Goal: Task Accomplishment & Management: Use online tool/utility

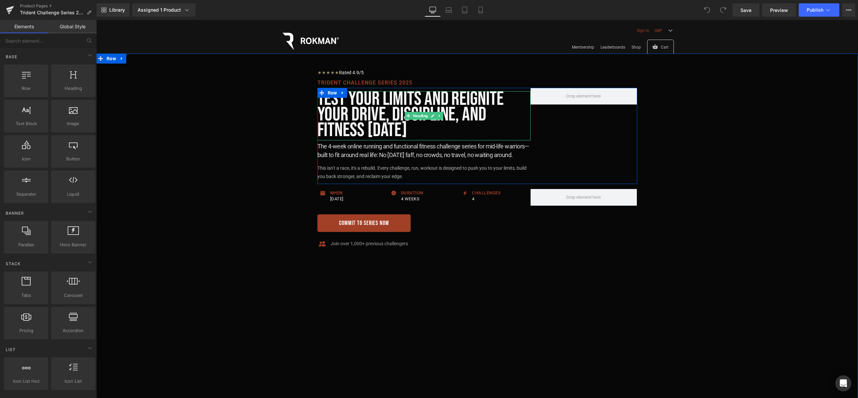
click at [447, 134] on h1 "Test your limits and Reignite Your Drive, Discipline, and Fitness in 4 Weeks" at bounding box center [423, 114] width 213 height 47
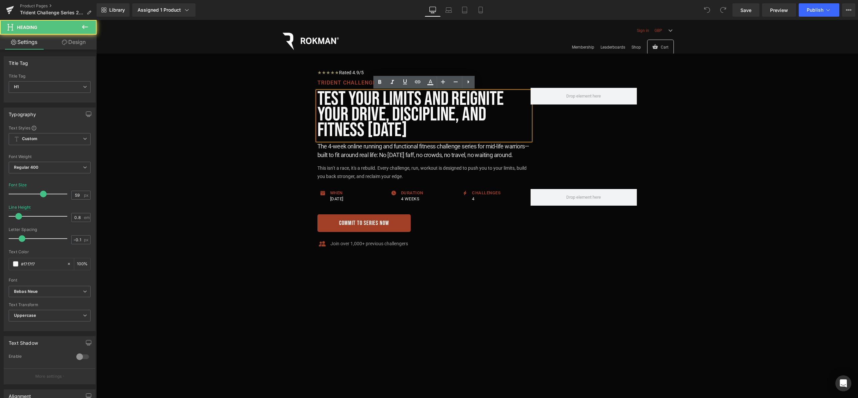
click at [449, 132] on h1 "Test your limits and Reignite Your Drive, Discipline, and Fitness in 4 Weeks" at bounding box center [423, 114] width 213 height 47
click at [454, 119] on h1 "Test your limits and Reignite Your Drive, Discipline, and Fitness in 4 Weeks" at bounding box center [423, 114] width 213 height 47
click at [448, 129] on h1 "Test your limits and Reignite Your Drive, Discipline, and Fitness in 4 Weeks" at bounding box center [423, 114] width 213 height 47
drag, startPoint x: 445, startPoint y: 133, endPoint x: 319, endPoint y: 101, distance: 129.7
click at [319, 101] on h1 "Test your limits and Reignite Your Drive, Discipline, and Fitness in 4 Weeks" at bounding box center [423, 114] width 213 height 47
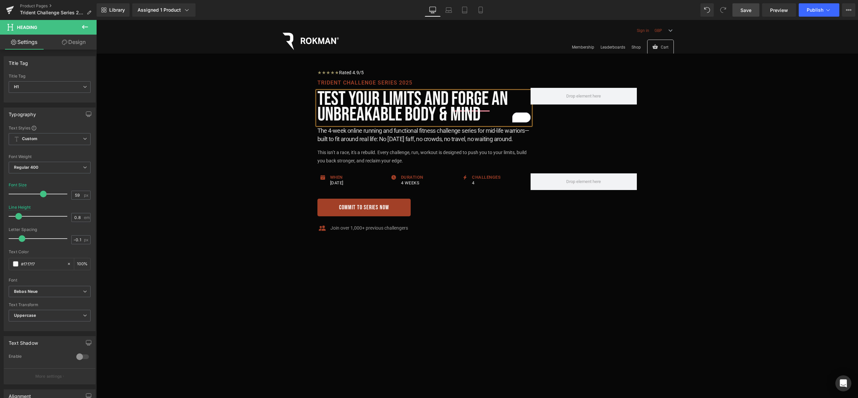
click at [744, 8] on span "Save" at bounding box center [745, 10] width 11 height 7
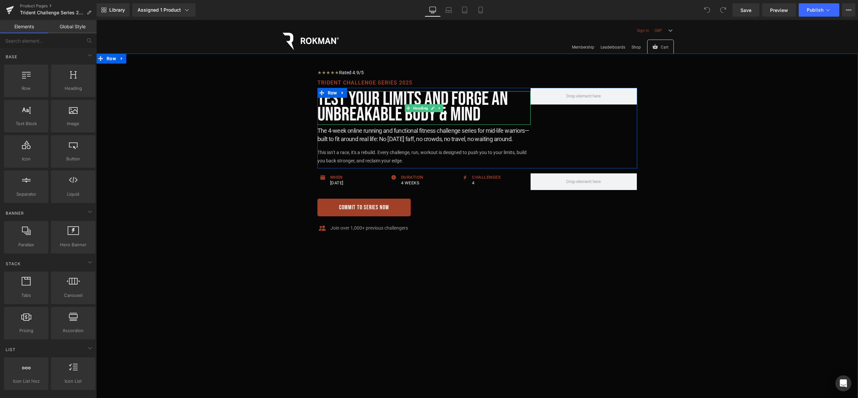
click at [488, 105] on h1 "Test your limits and Forge an unbreakable body & Mind" at bounding box center [423, 106] width 213 height 31
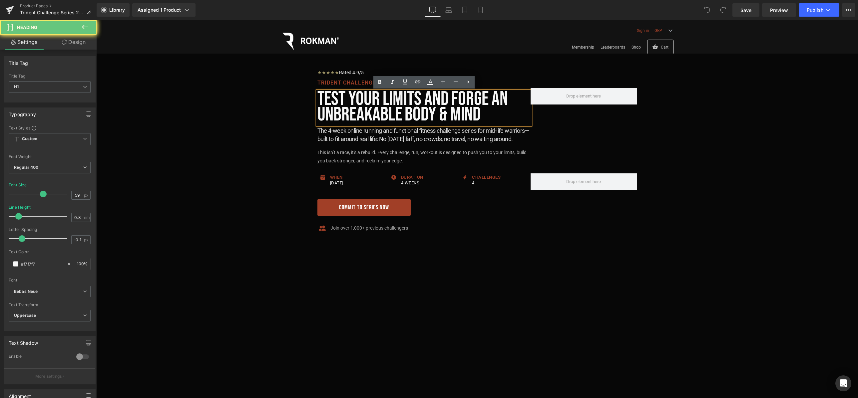
click at [488, 112] on h1 "Test your limits and Forge an unbreakable body & Mind" at bounding box center [423, 106] width 213 height 31
click at [514, 134] on h2 "The 4-week online running and functional fitness challenge series for mid-life …" at bounding box center [423, 134] width 213 height 17
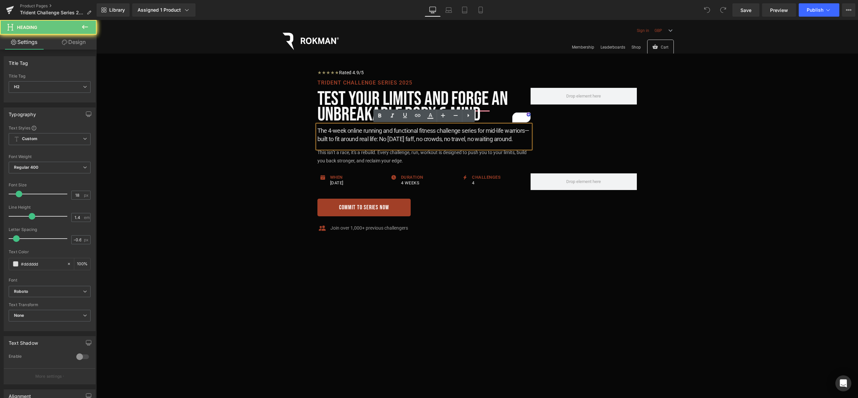
click at [516, 136] on h2 "The 4-week online running and functional fitness challenge series for mid-life …" at bounding box center [423, 134] width 213 height 17
click at [460, 140] on h2 "The 4-week online running and functional fitness challenge series for mid-life …" at bounding box center [423, 134] width 213 height 17
click at [523, 140] on h2 "The 4-week online running and functional fitness challenge series for mid-life …" at bounding box center [423, 134] width 213 height 17
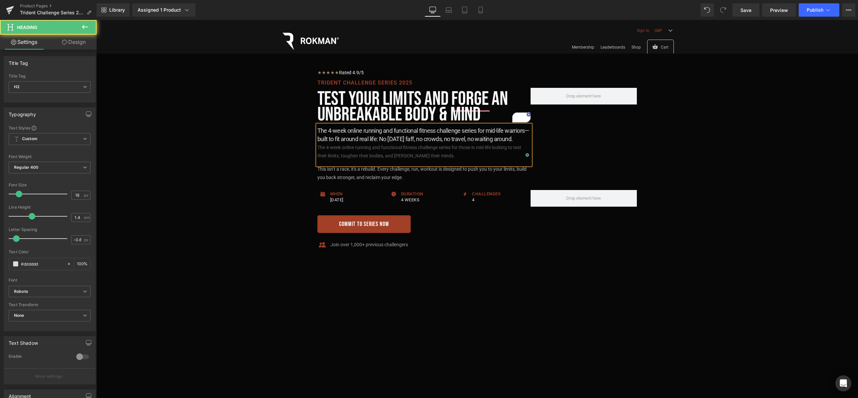
click at [494, 147] on div "The 4-week online running and functional fitness challenge series for those in …" at bounding box center [423, 151] width 213 height 17
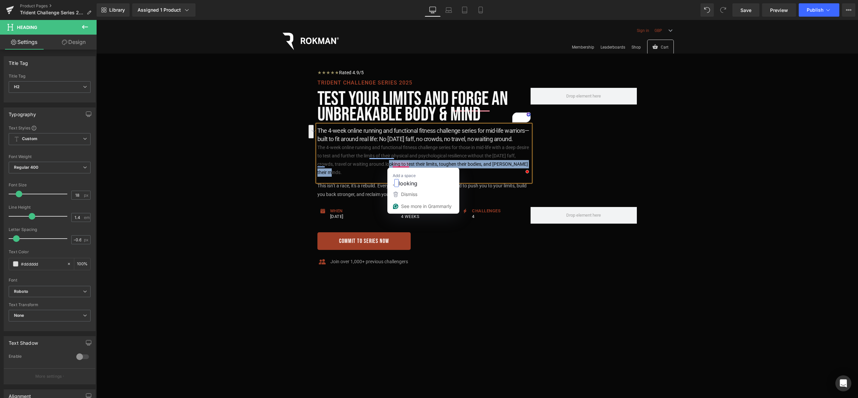
drag, startPoint x: 341, startPoint y: 174, endPoint x: 393, endPoint y: 165, distance: 52.6
click at [393, 165] on div "The 4-week online running and functional fitness challenge series for those in …" at bounding box center [423, 160] width 213 height 34
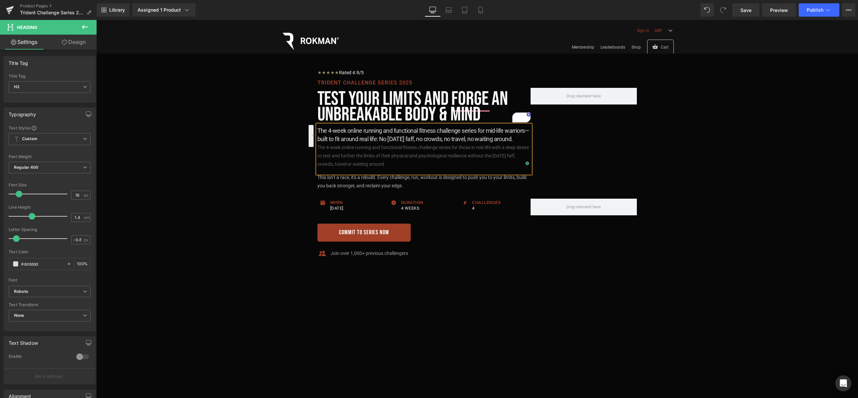
drag, startPoint x: 399, startPoint y: 164, endPoint x: 318, endPoint y: 147, distance: 83.8
click at [318, 147] on div "The 4-week online running and functional fitness challenge series for those in …" at bounding box center [423, 155] width 213 height 25
copy div "The 4-week online running and functional fitness challenge series for those in …"
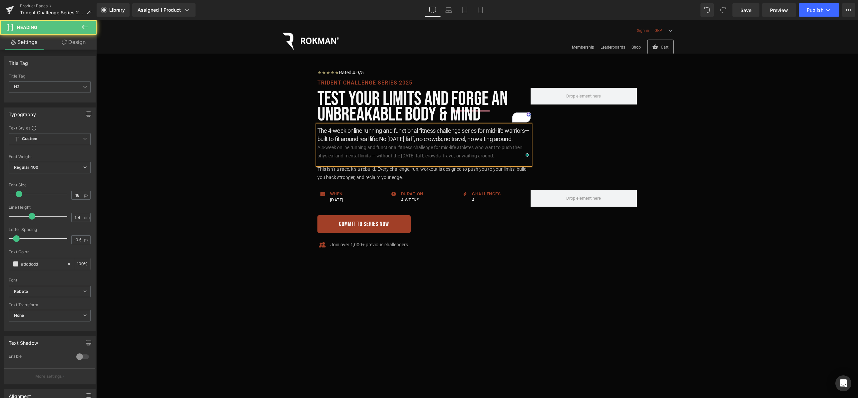
click at [442, 147] on div "A 4-week online running and functional fitness challenge for mid-life athletes …" at bounding box center [423, 151] width 213 height 17
drag, startPoint x: 477, startPoint y: 146, endPoint x: 493, endPoint y: 147, distance: 15.6
click at [493, 147] on div "A 4-week online running and functional fitness challenge for those in mid-life …" at bounding box center [423, 151] width 213 height 17
drag, startPoint x: 508, startPoint y: 155, endPoint x: 317, endPoint y: 149, distance: 191.5
click at [317, 149] on div "A 4-week online running and functional fitness challenge for those in mid-life …" at bounding box center [423, 151] width 213 height 17
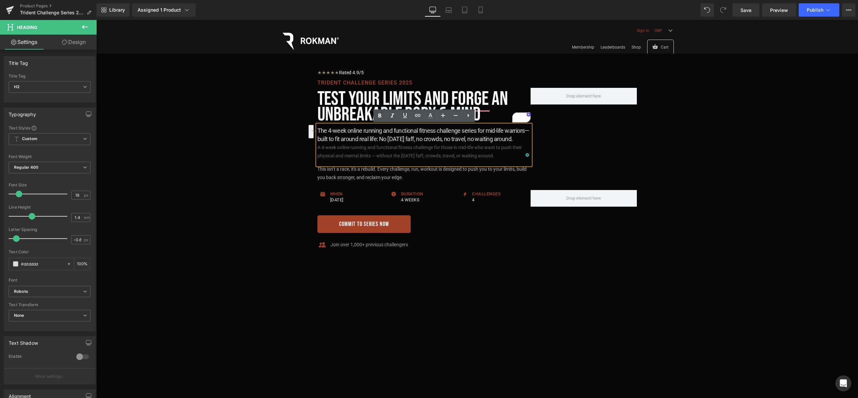
copy div "A 4-week online running and functional fitness challenge for those in mid-life …"
drag, startPoint x: 525, startPoint y: 138, endPoint x: 318, endPoint y: 129, distance: 206.6
click at [318, 129] on h2 "The 4-week online running and functional fitness challenge series for mid-life …" at bounding box center [423, 134] width 213 height 17
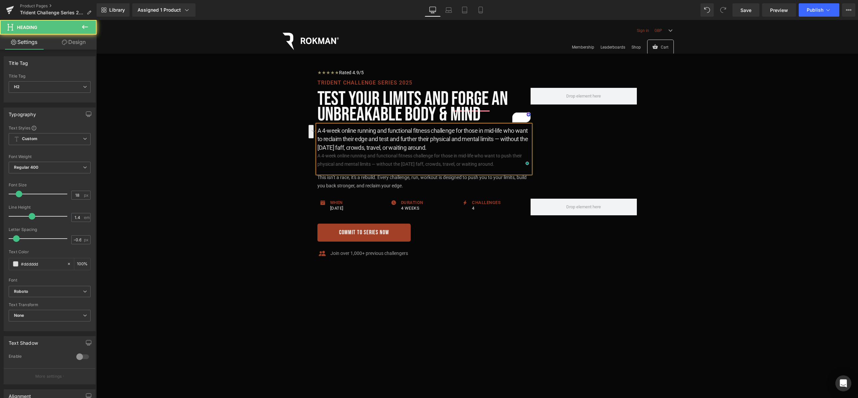
drag, startPoint x: 505, startPoint y: 162, endPoint x: 304, endPoint y: 157, distance: 201.1
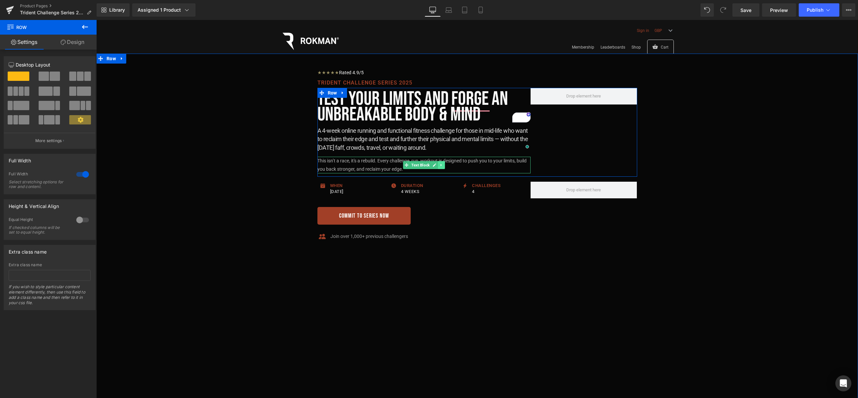
click at [440, 167] on link at bounding box center [441, 165] width 7 height 8
click at [447, 167] on link at bounding box center [444, 165] width 7 height 8
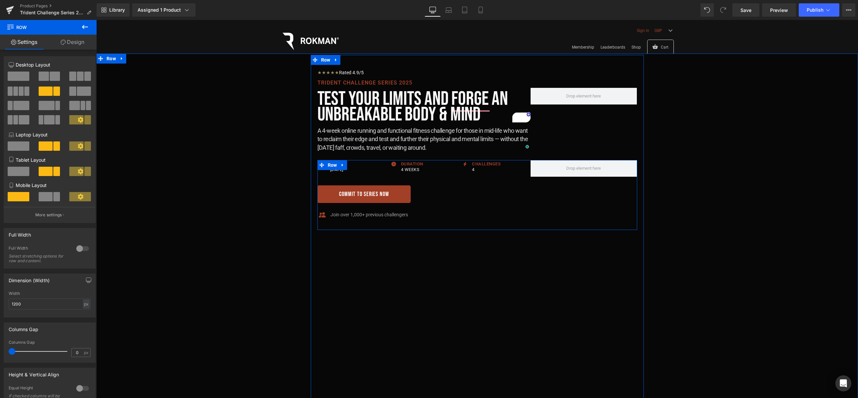
drag, startPoint x: 450, startPoint y: 162, endPoint x: 450, endPoint y: 157, distance: 5.0
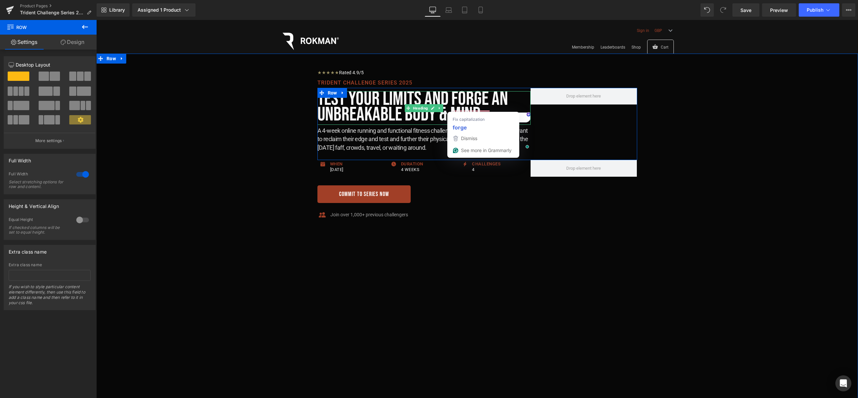
click at [493, 107] on h1 "Test your limits and Forge an unbreakable body & Mind" at bounding box center [423, 106] width 213 height 31
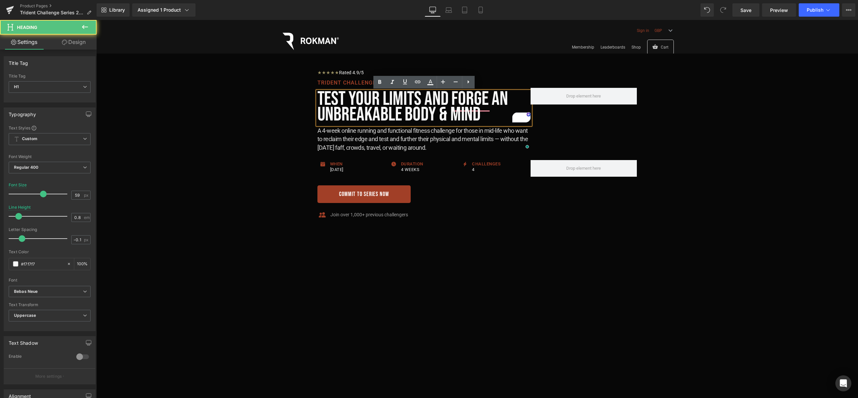
click at [490, 113] on h1 "Test your limits and Forge an unbreakable body & Mind" at bounding box center [423, 106] width 213 height 31
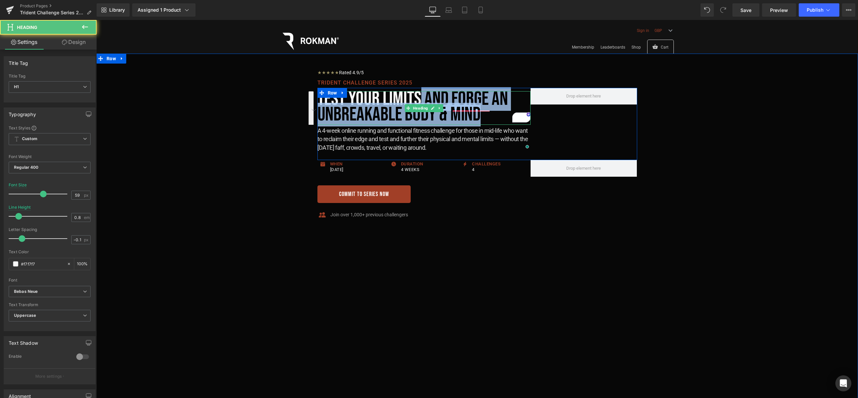
drag, startPoint x: 487, startPoint y: 116, endPoint x: 422, endPoint y: 100, distance: 66.8
click at [422, 100] on h1 "Test your limits and Forge an unbreakable body & Mind" at bounding box center [423, 106] width 213 height 31
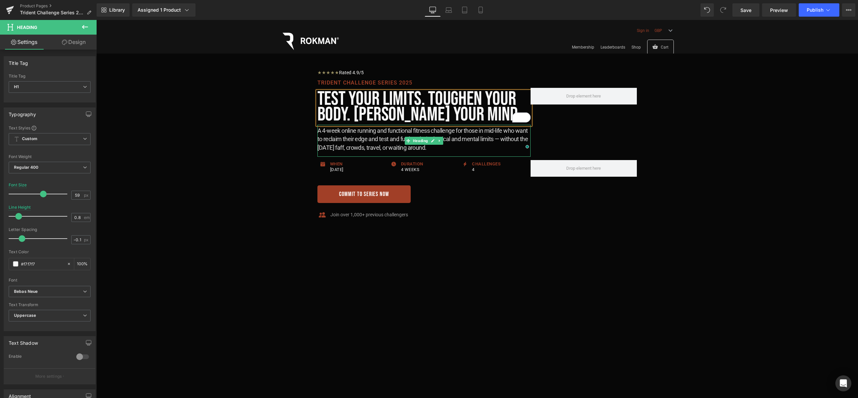
click at [320, 131] on h2 "A 4-week online running and functional fitness challenge for those in mid-life …" at bounding box center [423, 138] width 213 height 25
click at [463, 130] on h2 "The 4-week online running and functional fitness challenge for those in mid-lif…" at bounding box center [423, 138] width 213 height 25
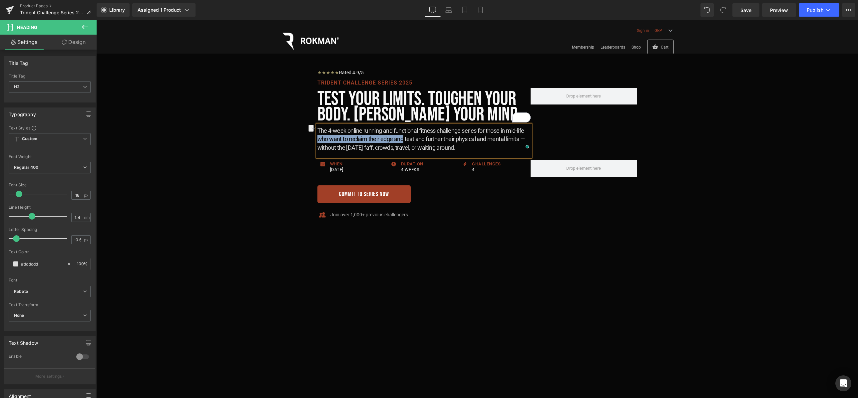
drag, startPoint x: 318, startPoint y: 138, endPoint x: 402, endPoint y: 139, distance: 84.9
click at [402, 139] on h2 "The 4-week online running and functional fitness challenge series for those in …" at bounding box center [423, 138] width 213 height 25
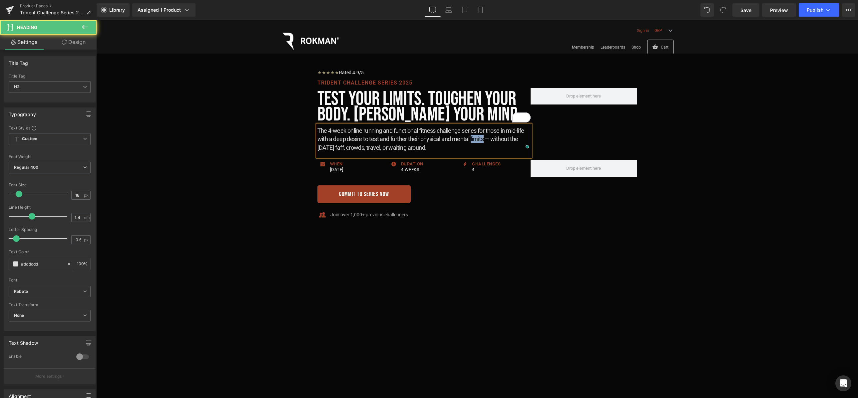
drag, startPoint x: 485, startPoint y: 139, endPoint x: 483, endPoint y: 156, distance: 16.5
click at [471, 139] on h2 "The 4-week online running and functional fitness challenge series for those in …" at bounding box center [423, 138] width 213 height 25
click at [448, 148] on h2 "The 4-week online running and functional fitness challenge series for those in …" at bounding box center [423, 138] width 213 height 25
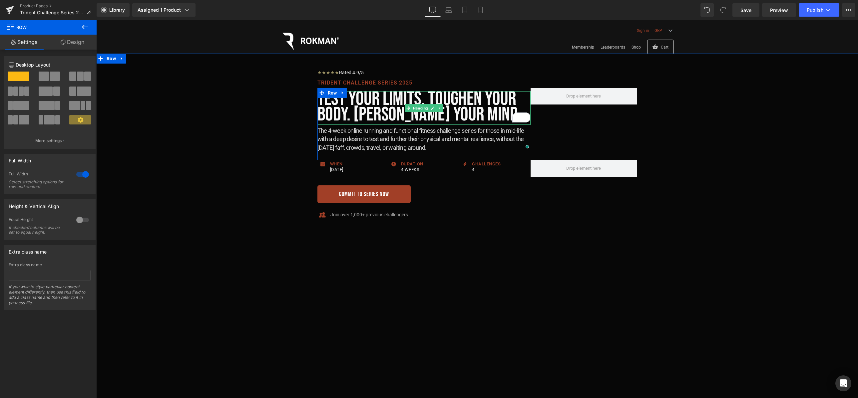
click at [476, 110] on h1 "Test your limits. Toughen Your Body. [PERSON_NAME] Your Mind." at bounding box center [423, 106] width 213 height 31
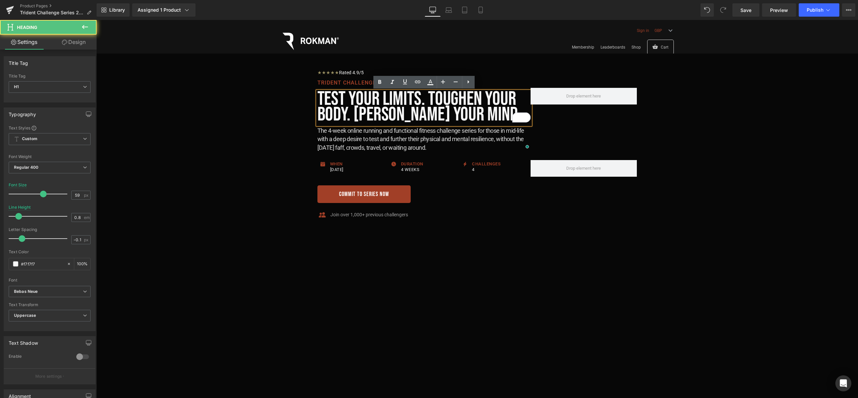
click at [483, 115] on h1 "Test your limits. Toughen Your Body. [PERSON_NAME] Your Mind." at bounding box center [423, 106] width 213 height 31
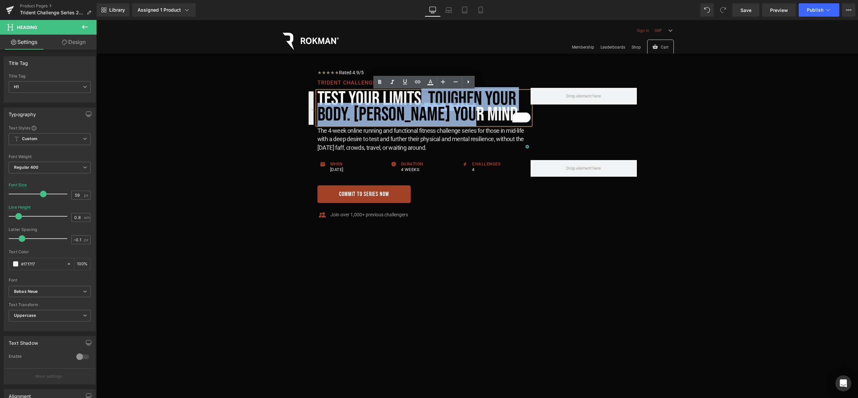
drag, startPoint x: 482, startPoint y: 113, endPoint x: 420, endPoint y: 110, distance: 61.7
click at [420, 110] on h1 "Test your limits. Toughen Your Body. [PERSON_NAME] Your Mind." at bounding box center [423, 106] width 213 height 31
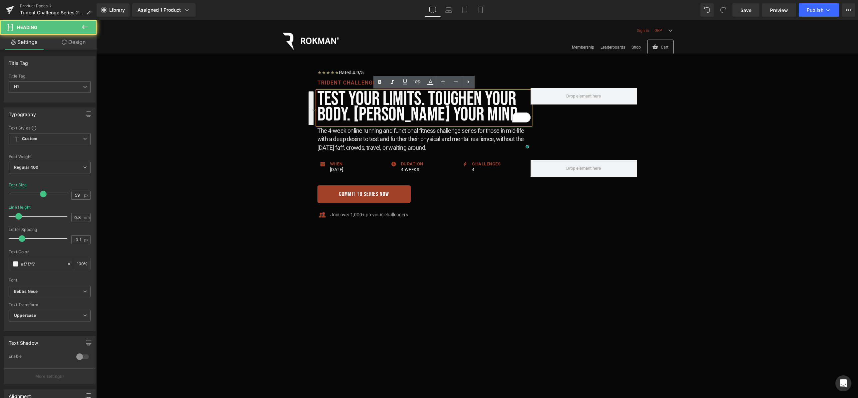
click at [320, 95] on h1 "Test your limits. Toughen Your Body. [PERSON_NAME] Your Mind." at bounding box center [423, 106] width 213 height 31
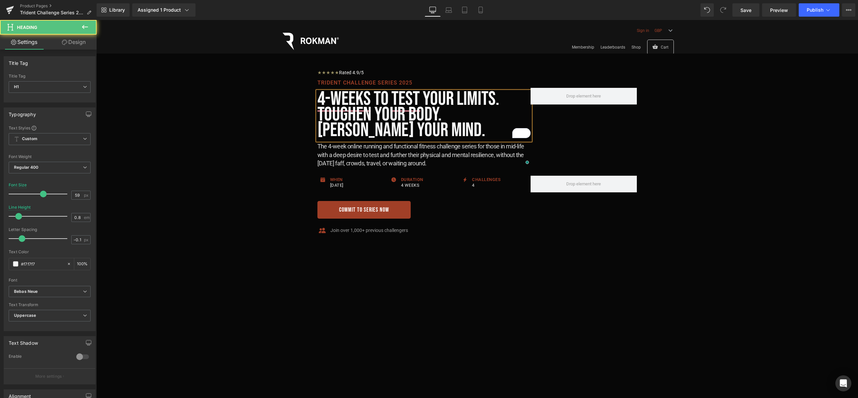
click at [364, 133] on h1 "4-Weeks to Test your limits. Toughen Your Body. [PERSON_NAME] Your Mind." at bounding box center [423, 114] width 213 height 47
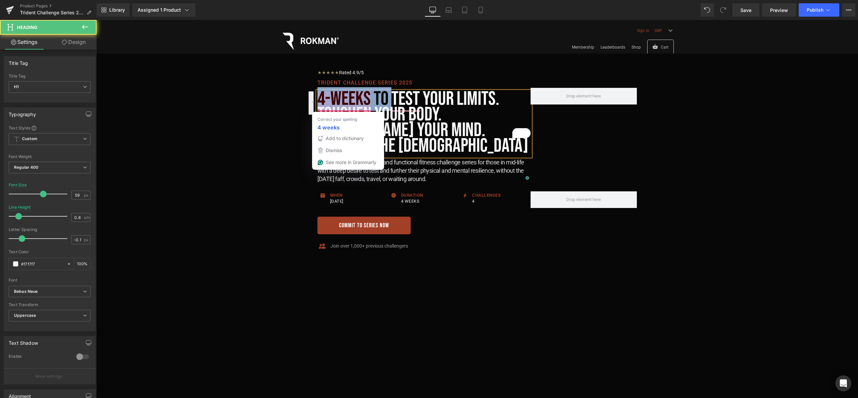
drag, startPoint x: 391, startPoint y: 95, endPoint x: 302, endPoint y: 97, distance: 89.9
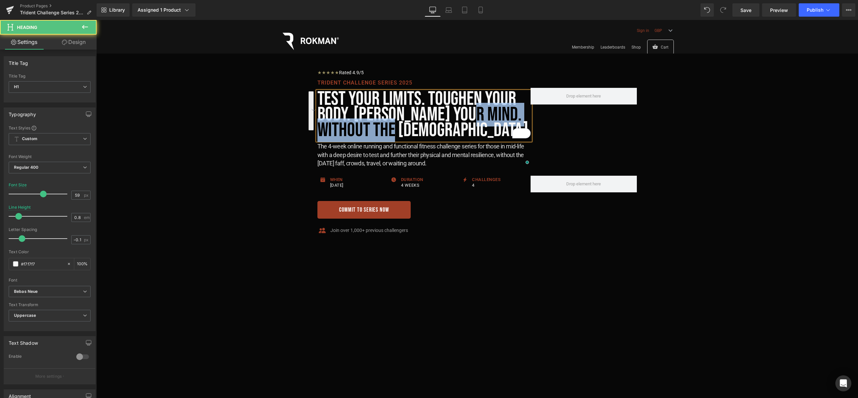
drag, startPoint x: 402, startPoint y: 130, endPoint x: 473, endPoint y: 115, distance: 72.5
click at [473, 115] on h1 "Test your limits. Toughen Your Body. [PERSON_NAME] Your Mind. Without the [DEMO…" at bounding box center [423, 114] width 213 height 47
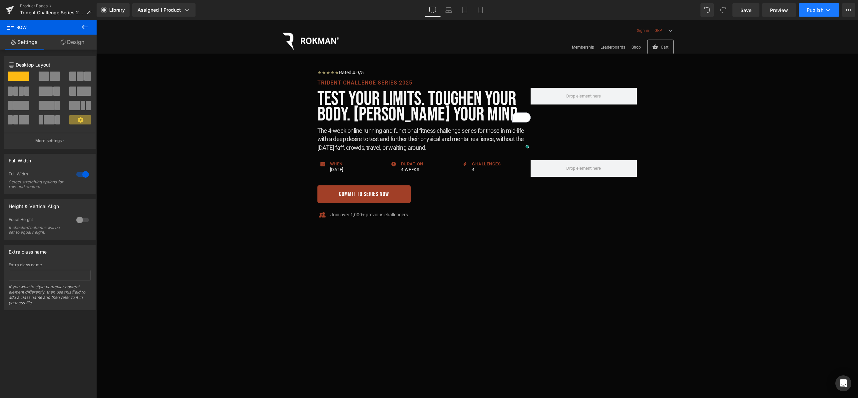
click at [816, 11] on span "Publish" at bounding box center [814, 9] width 17 height 5
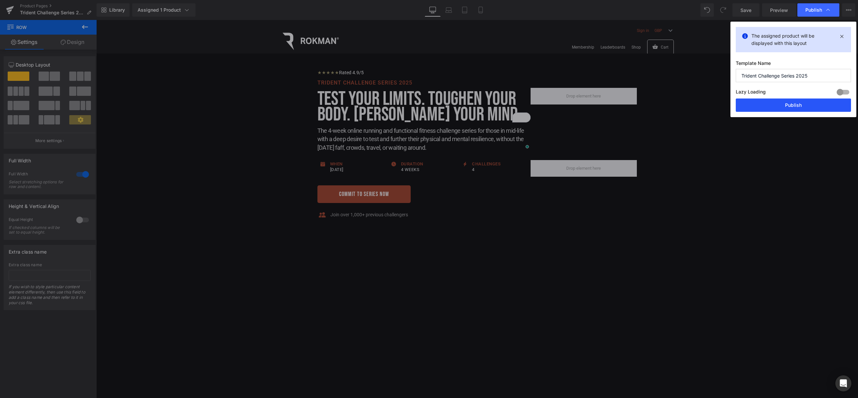
click at [795, 105] on button "Publish" at bounding box center [792, 105] width 115 height 13
